Goal: Entertainment & Leisure: Browse casually

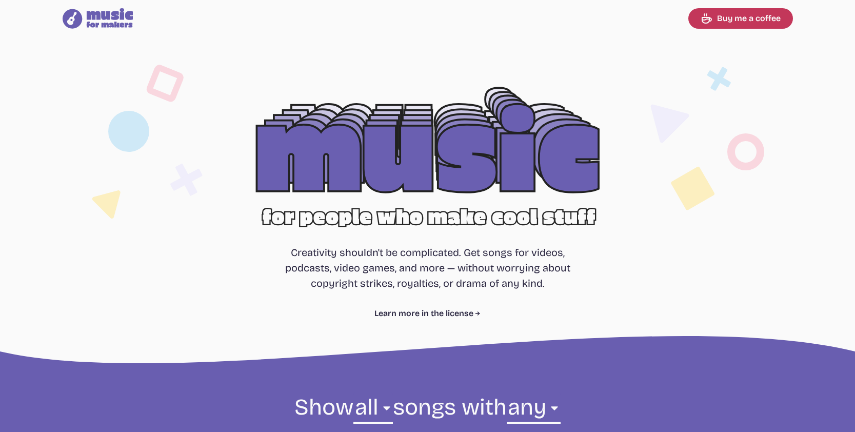
select select "most popular"
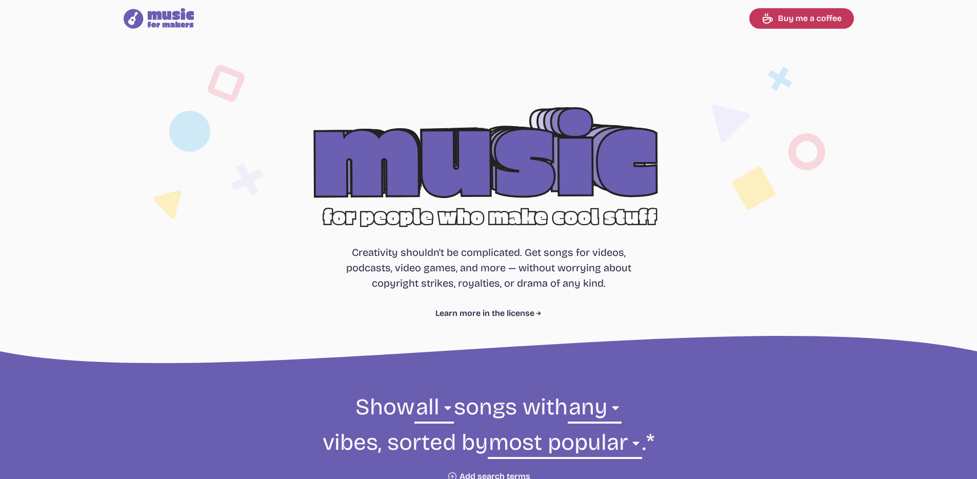
select select "most popular"
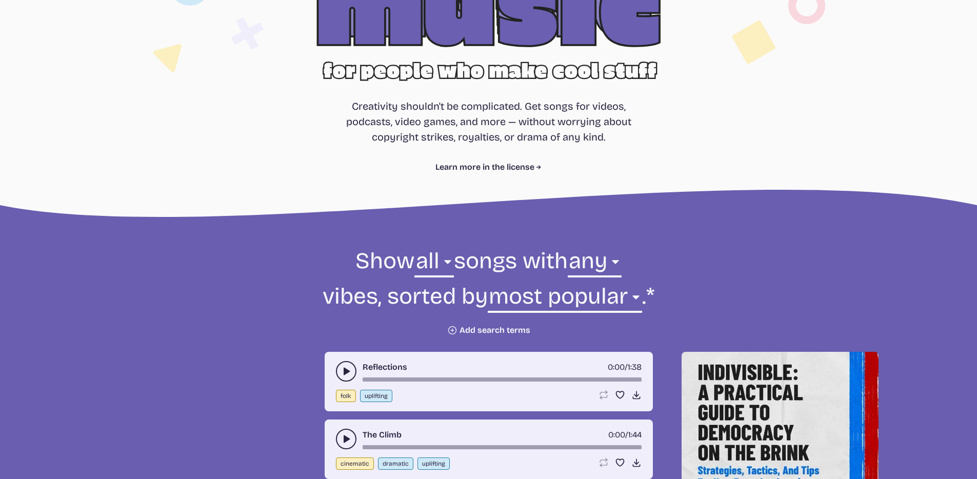
scroll to position [209, 0]
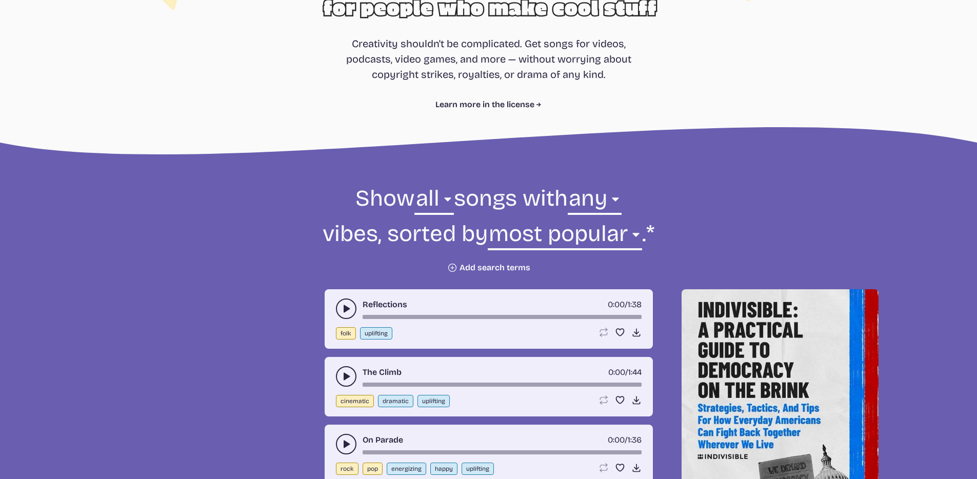
click at [349, 310] on icon "play-pause toggle" at bounding box center [346, 309] width 10 height 10
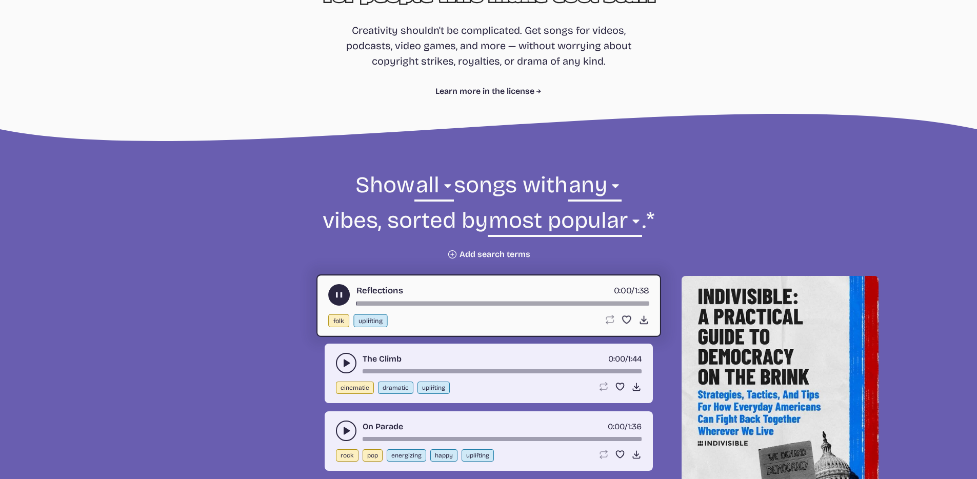
click at [345, 357] on button "play-pause toggle" at bounding box center [346, 363] width 21 height 21
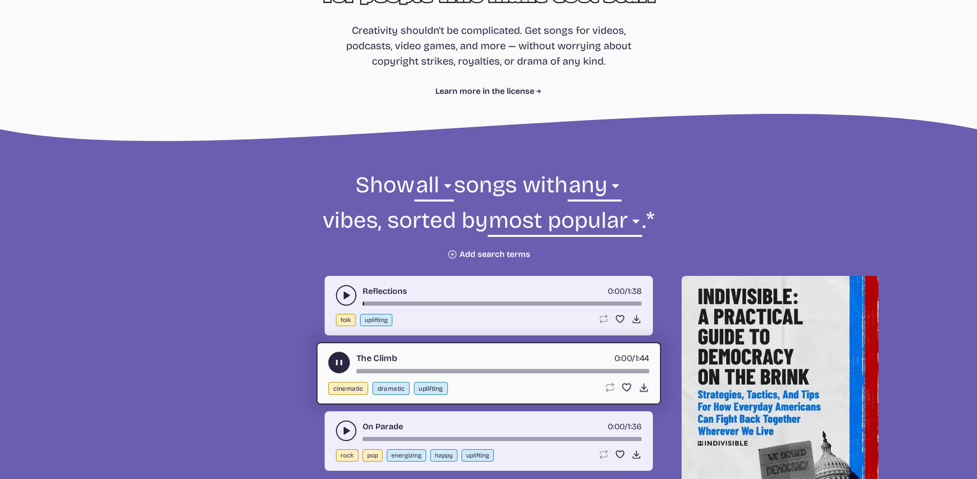
scroll to position [417, 0]
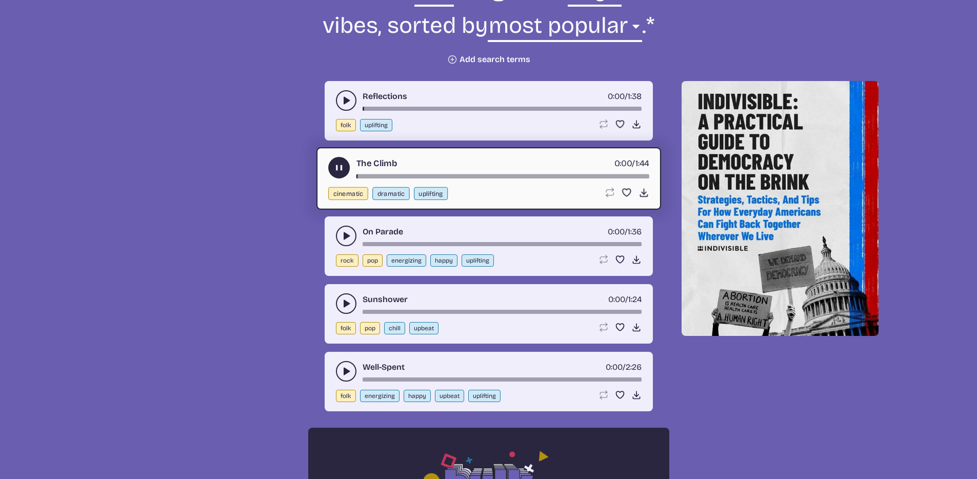
click at [347, 306] on icon "play-pause toggle" at bounding box center [346, 304] width 10 height 10
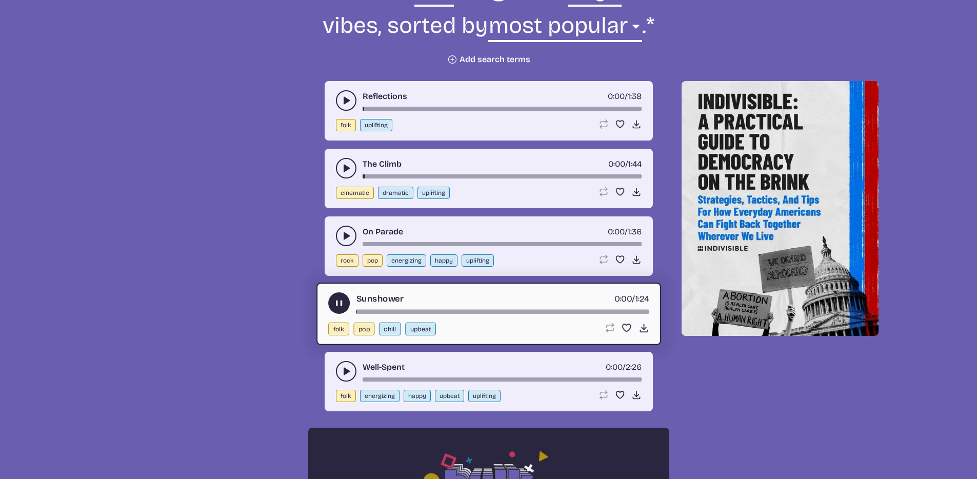
click at [347, 368] on icon "play-pause toggle" at bounding box center [346, 371] width 10 height 10
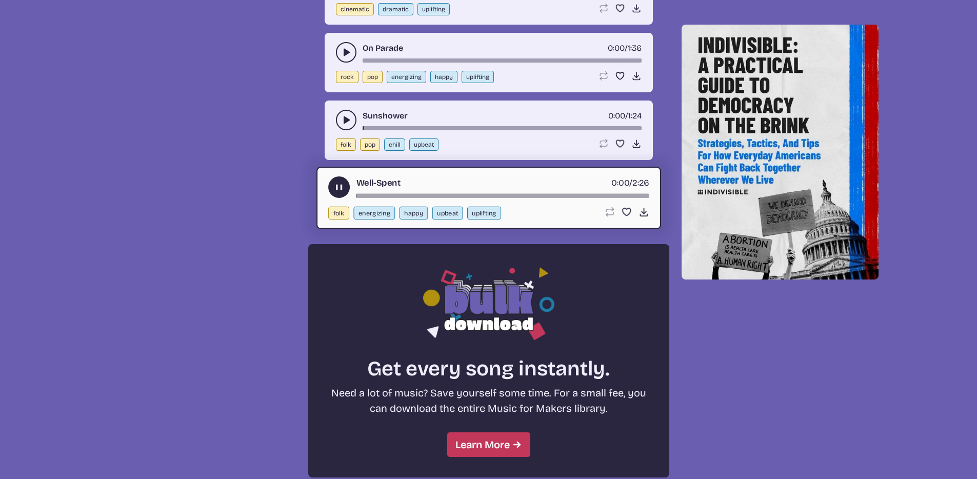
scroll to position [839, 0]
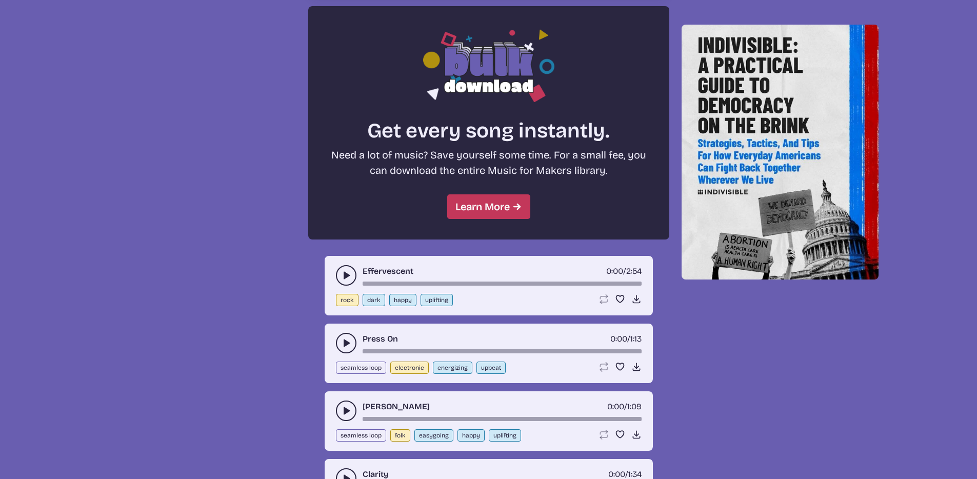
click at [349, 271] on icon "play-pause toggle" at bounding box center [346, 275] width 10 height 10
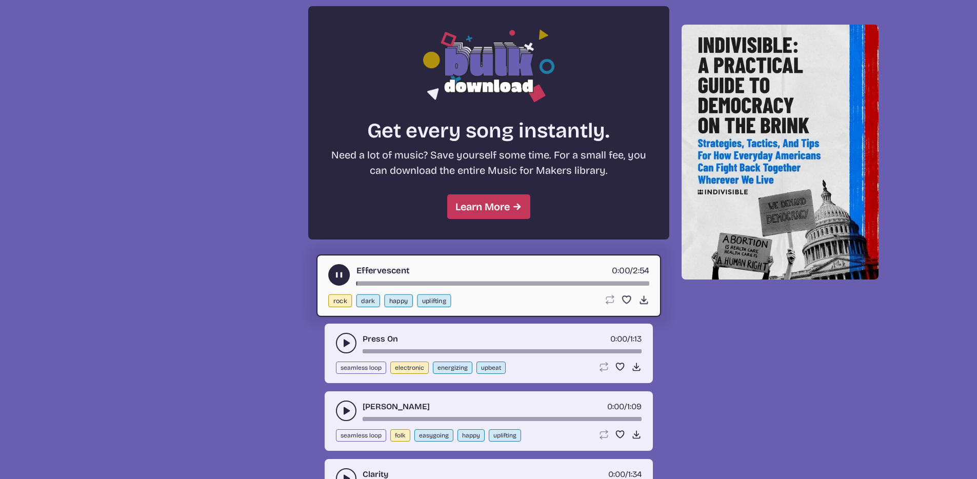
click at [339, 336] on button "play-pause toggle" at bounding box center [346, 343] width 21 height 21
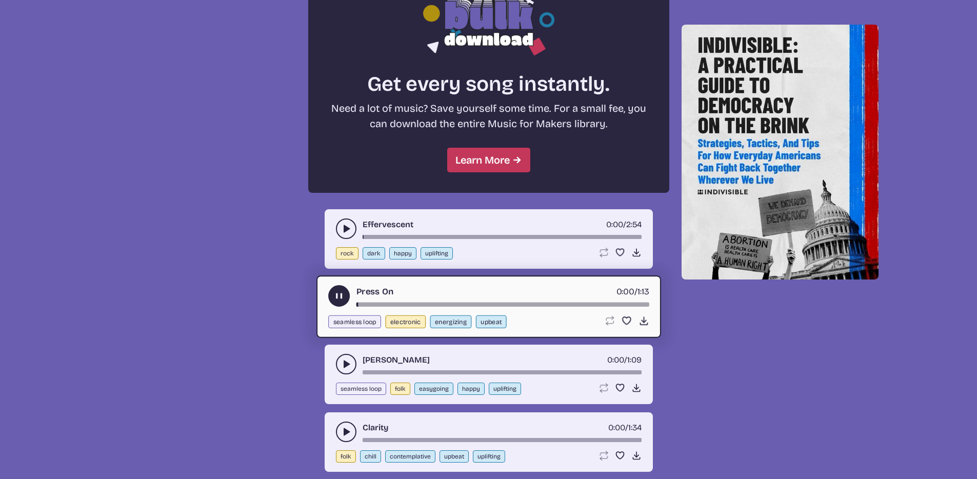
click at [343, 360] on icon "play-pause toggle" at bounding box center [346, 364] width 10 height 10
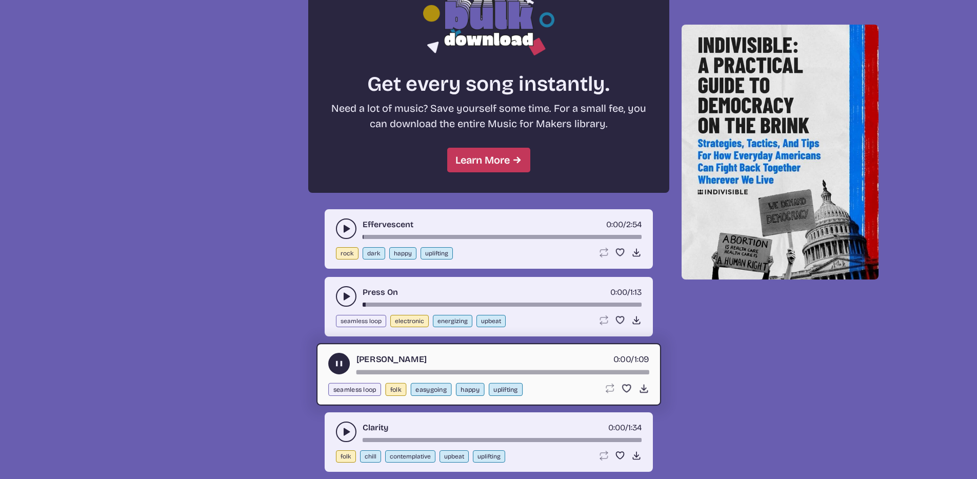
scroll to position [1001, 0]
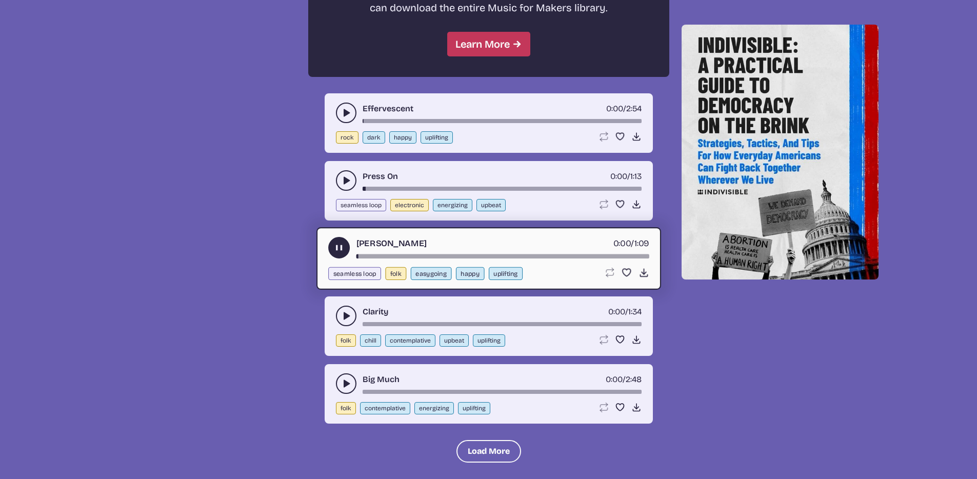
click at [346, 312] on icon "play-pause toggle" at bounding box center [346, 316] width 10 height 10
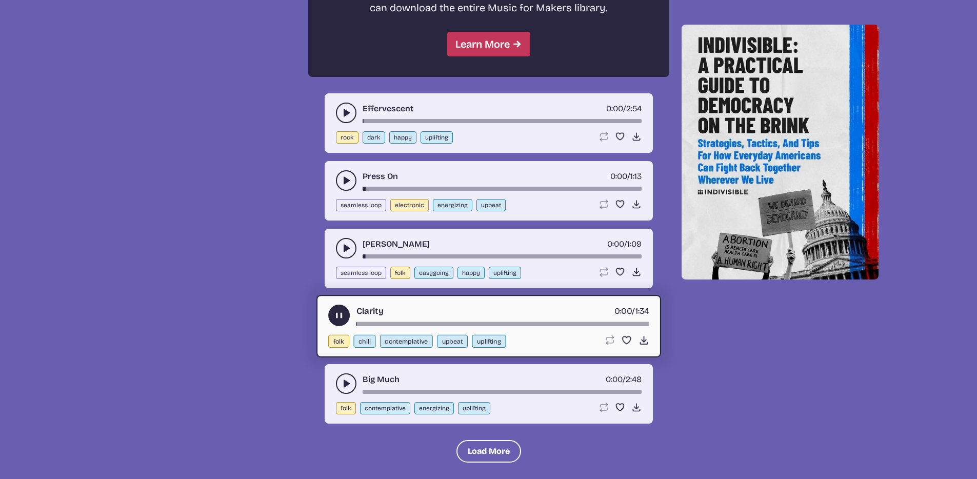
drag, startPoint x: 345, startPoint y: 386, endPoint x: 415, endPoint y: 450, distance: 95.1
click at [345, 386] on use "play-pause toggle" at bounding box center [346, 384] width 10 height 10
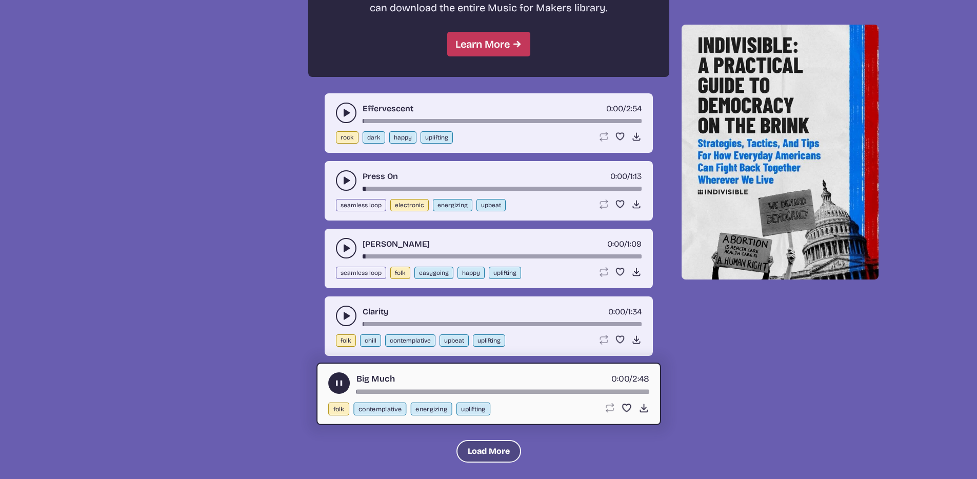
click at [468, 446] on button "Load More" at bounding box center [489, 451] width 65 height 23
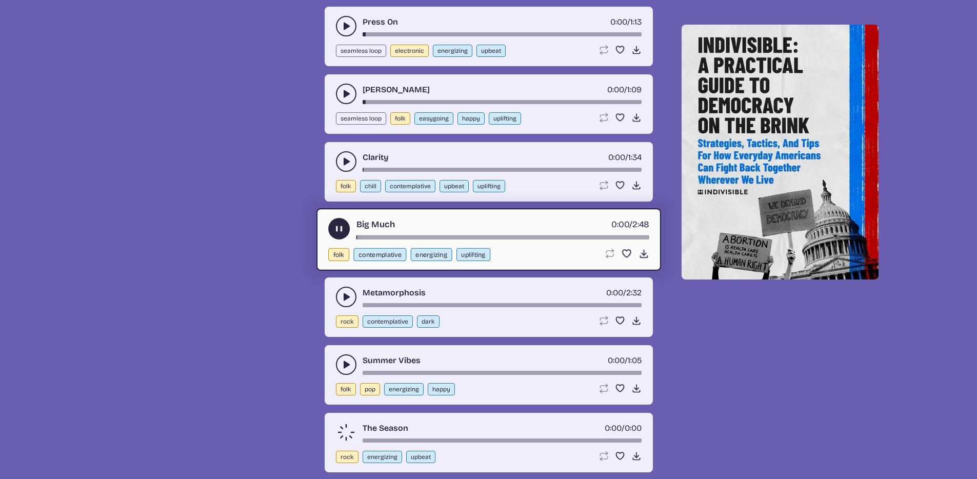
scroll to position [1281, 0]
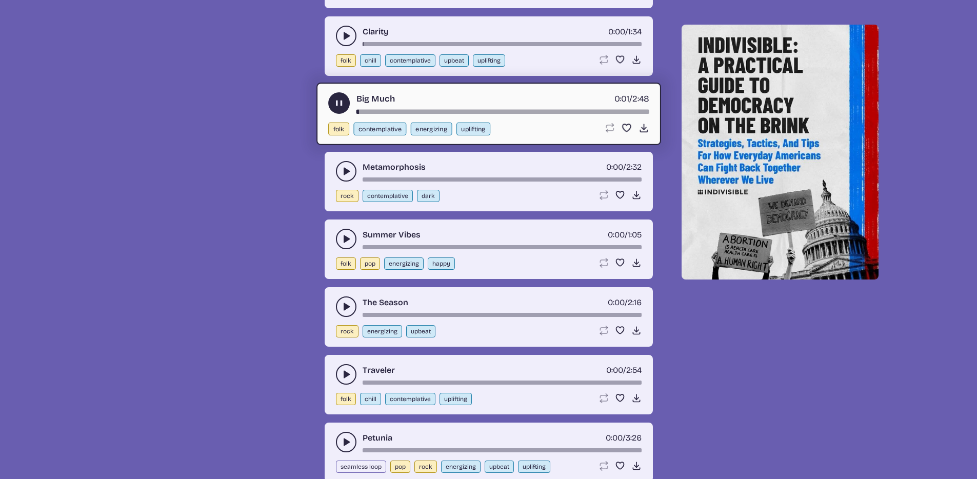
click at [340, 169] on button "play-pause toggle" at bounding box center [346, 171] width 21 height 21
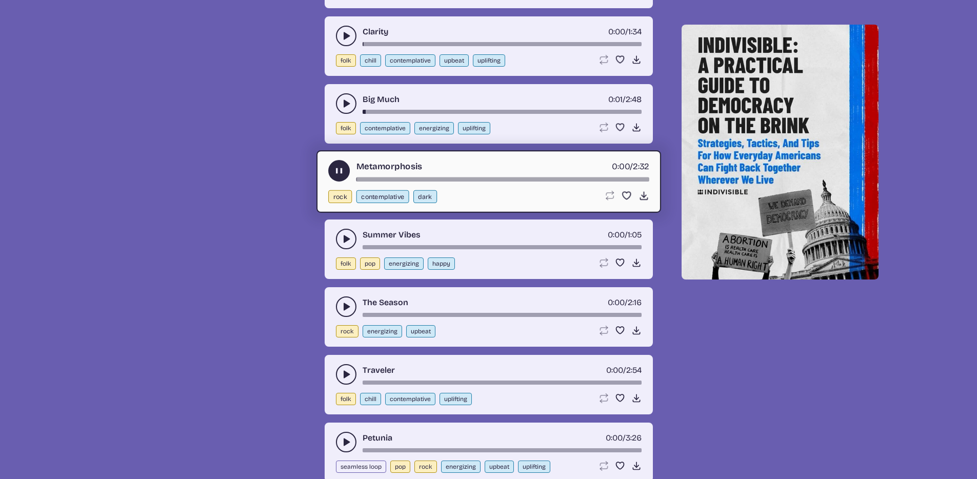
click at [343, 227] on div "Summer Vibes 0:00 / 1:05 folk pop energizing happy Loop song Loop this song. Fa…" at bounding box center [489, 250] width 328 height 60
click at [344, 244] on icon "play-pause toggle" at bounding box center [346, 239] width 10 height 10
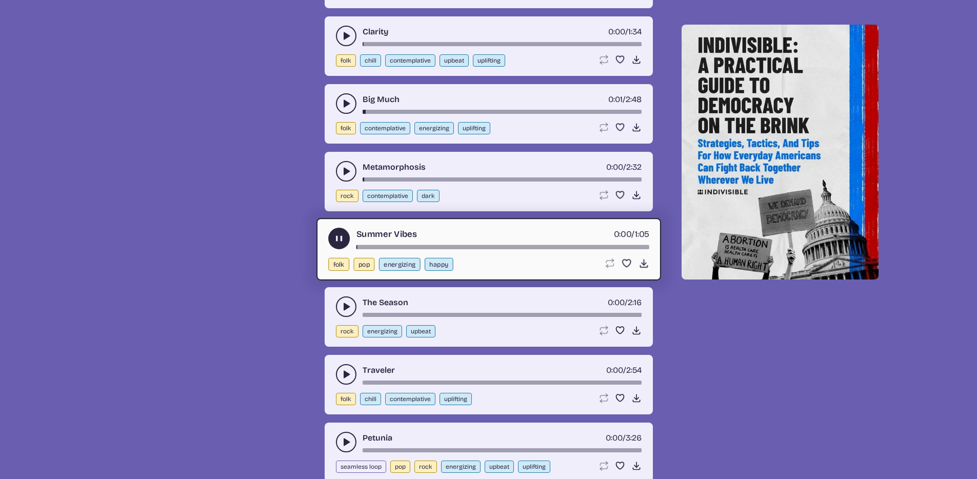
click at [342, 306] on icon "play-pause toggle" at bounding box center [346, 307] width 10 height 10
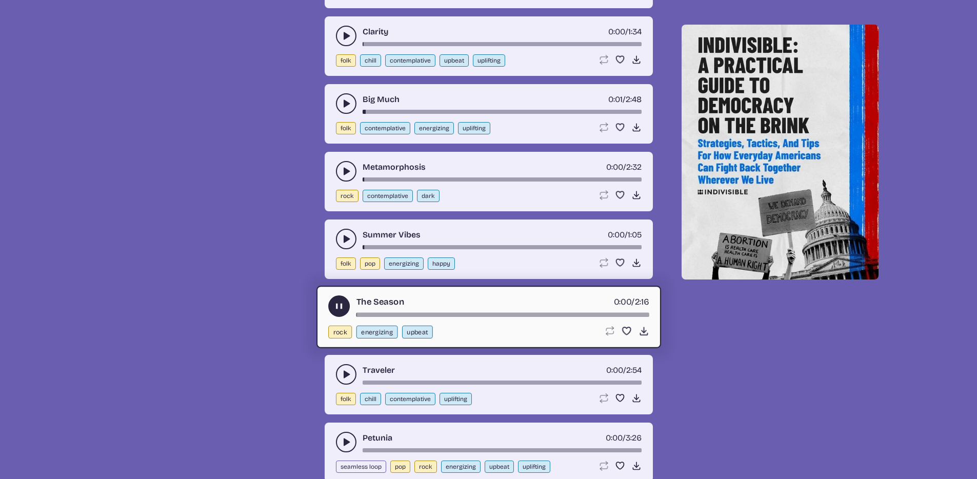
click at [342, 380] on button "play-pause toggle" at bounding box center [346, 374] width 21 height 21
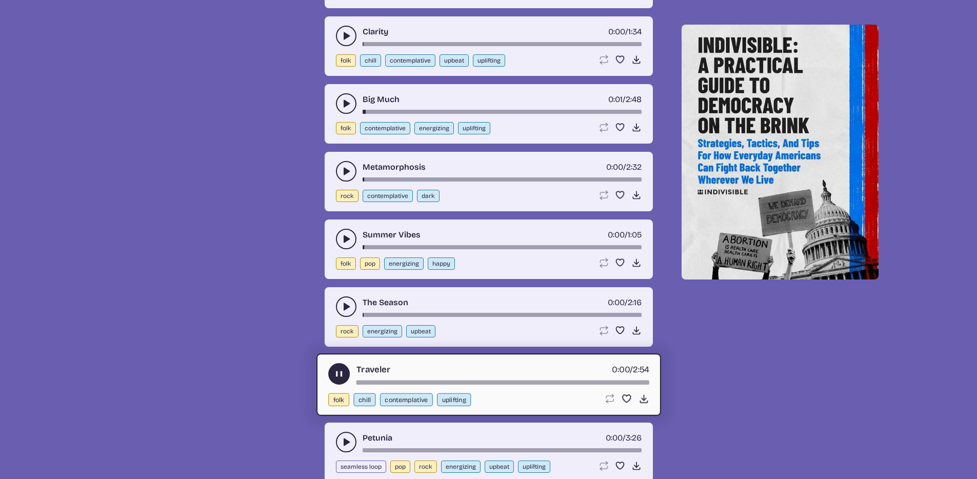
scroll to position [1353, 0]
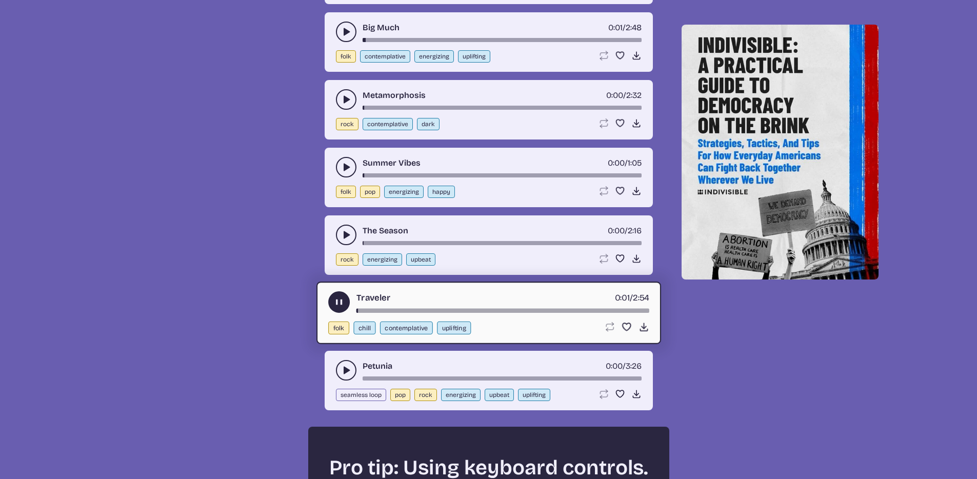
click at [343, 372] on icon "play-pause toggle" at bounding box center [346, 370] width 10 height 10
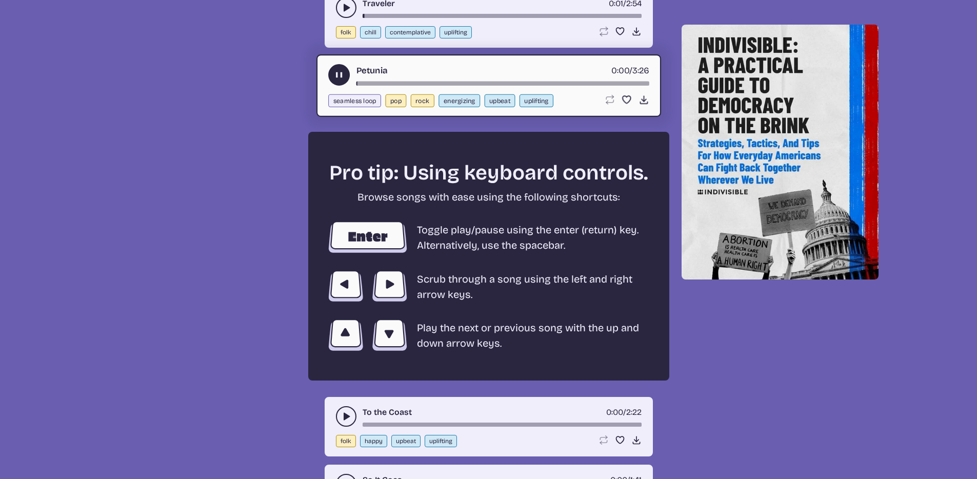
scroll to position [1795, 0]
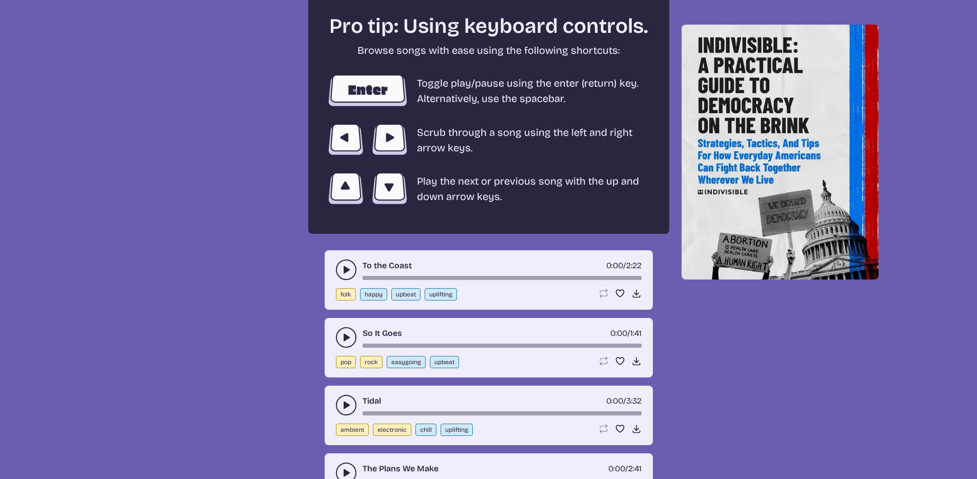
click at [350, 280] on div "To the Coast 0:00 / 2:22" at bounding box center [489, 270] width 306 height 21
click at [337, 253] on div "To the Coast 0:00 / 2:22 folk happy upbeat uplifting Loop song Loop this song. …" at bounding box center [489, 280] width 328 height 60
click at [346, 260] on button "play-pause toggle" at bounding box center [346, 270] width 21 height 21
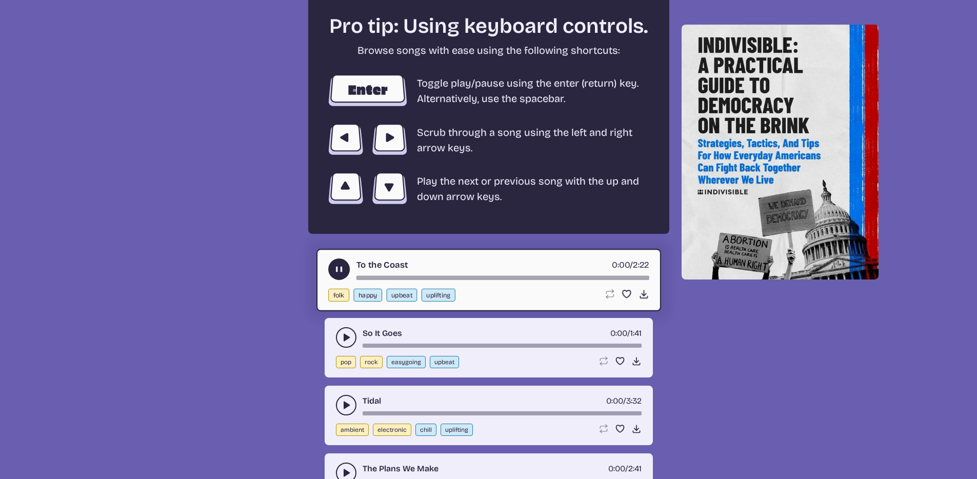
click at [347, 263] on button "play-pause toggle" at bounding box center [339, 270] width 22 height 22
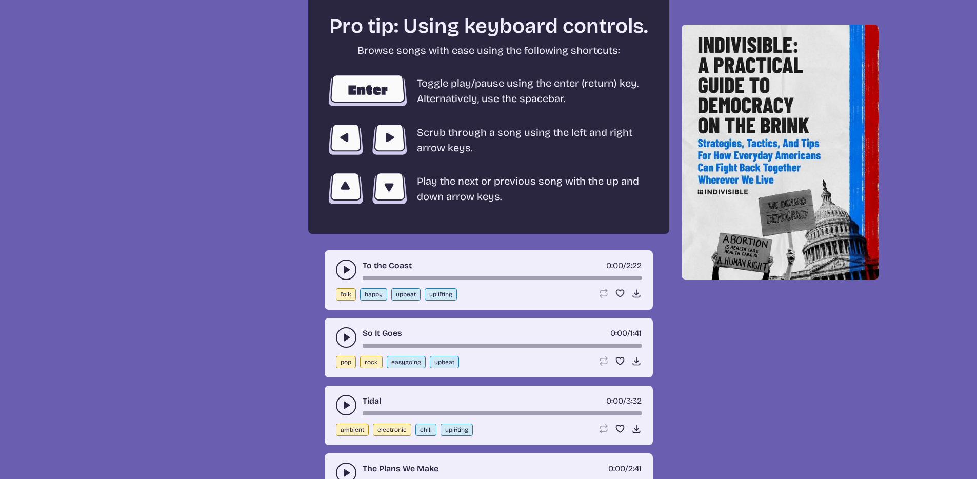
click at [345, 270] on use "play-pause toggle" at bounding box center [346, 270] width 10 height 10
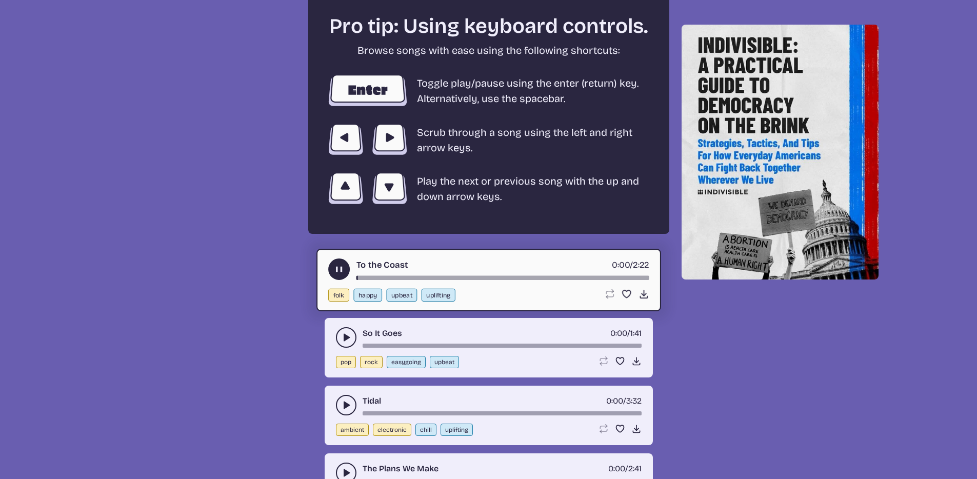
click at [336, 340] on button "play-pause toggle" at bounding box center [346, 337] width 21 height 21
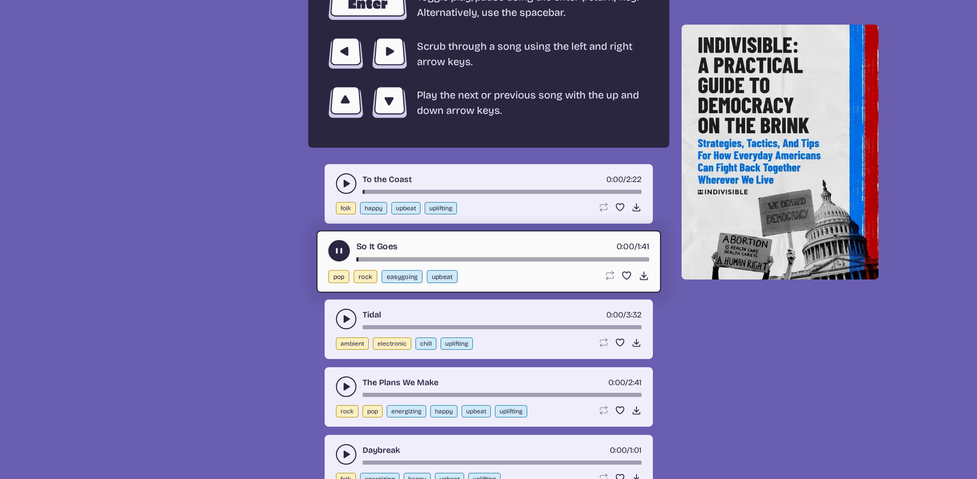
click at [344, 339] on button "ambient" at bounding box center [352, 344] width 33 height 12
select select "ambient"
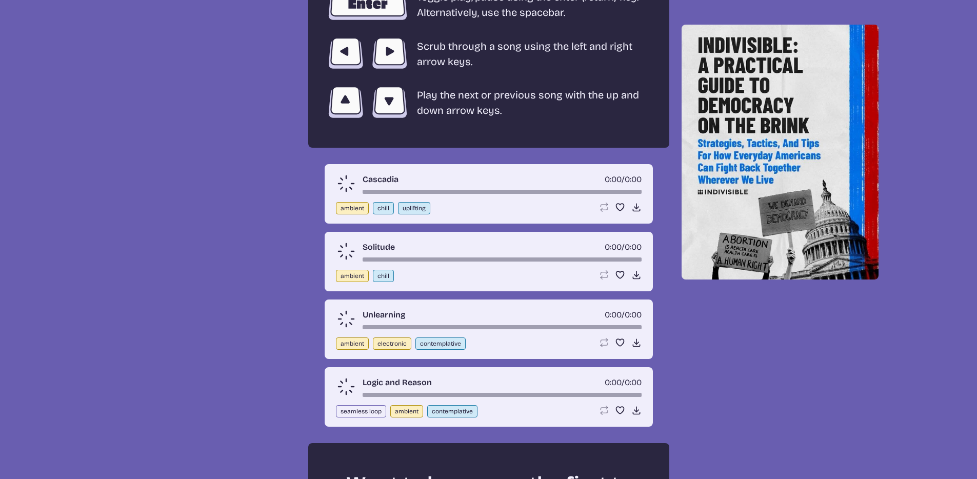
scroll to position [368, 0]
